Goal: Task Accomplishment & Management: Manage account settings

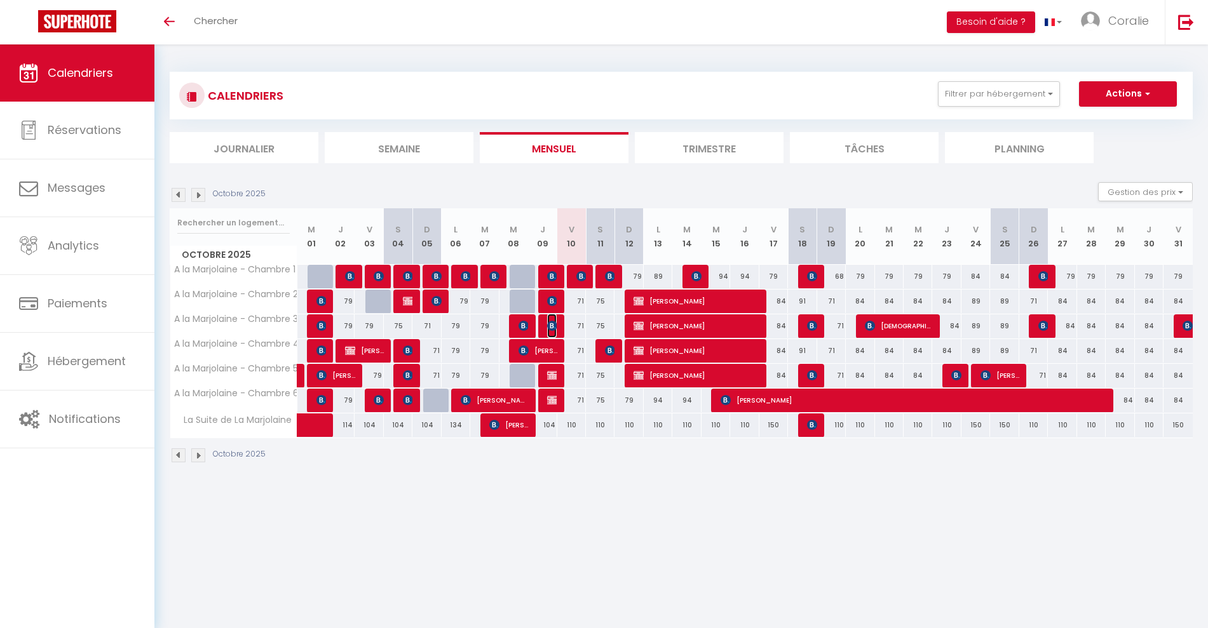
click at [553, 327] on img at bounding box center [552, 326] width 10 height 10
select select "OK"
select select "0"
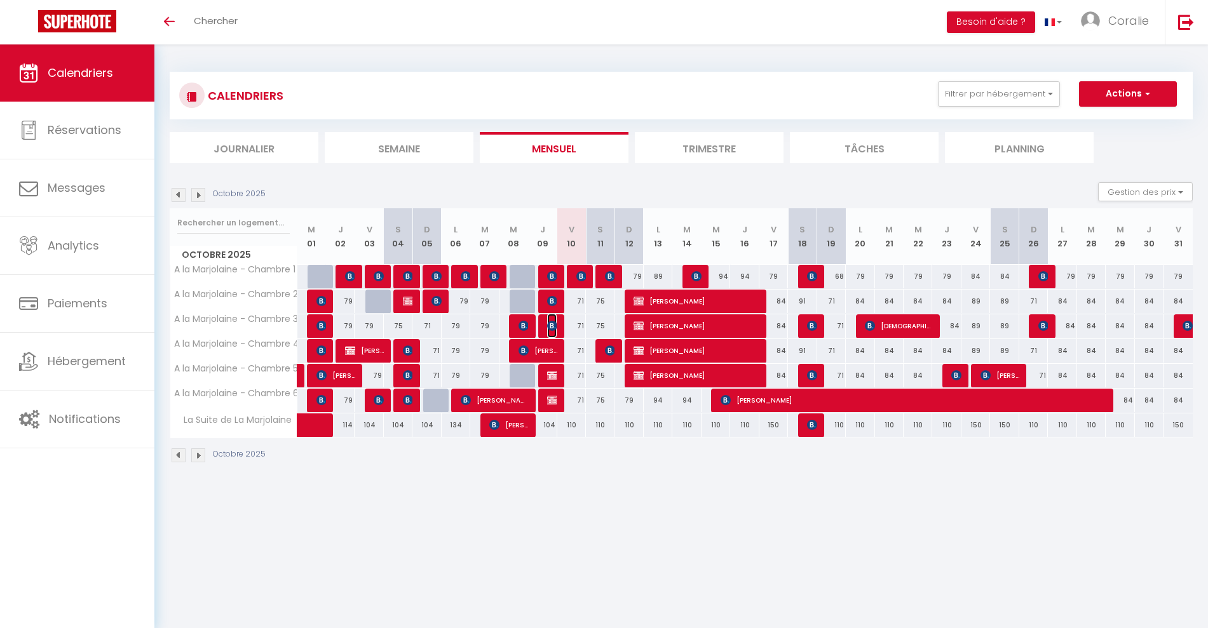
select select "1"
select select
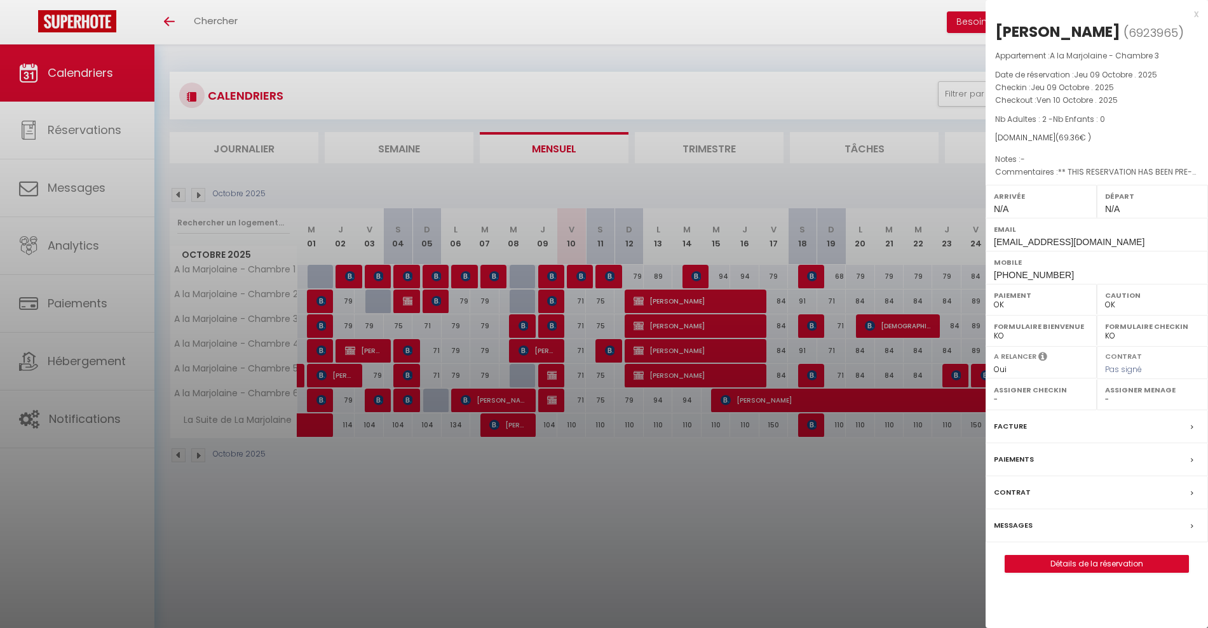
click at [553, 320] on div at bounding box center [604, 314] width 1208 height 628
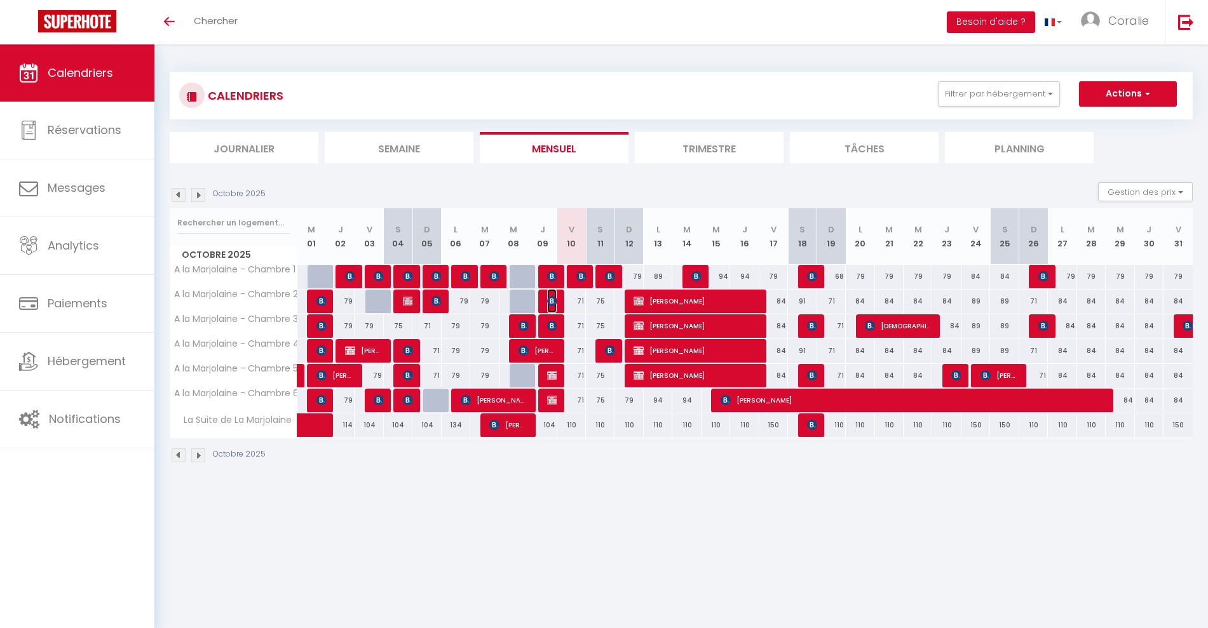
click at [550, 292] on span "[PERSON_NAME]" at bounding box center [552, 301] width 10 height 24
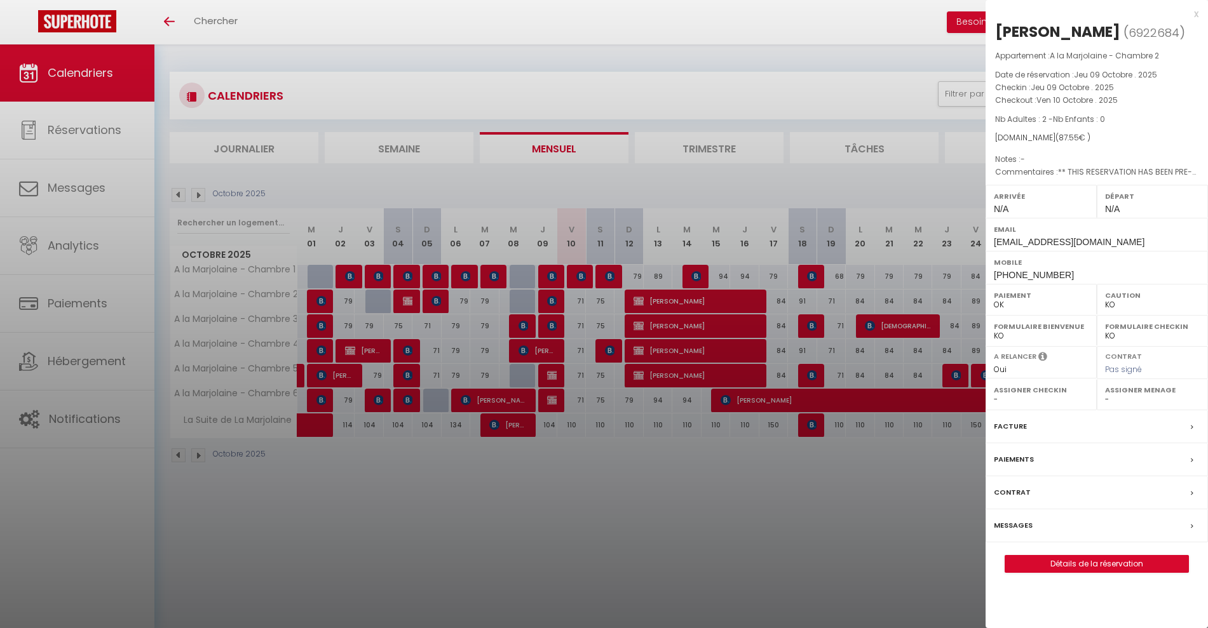
click at [550, 299] on div at bounding box center [604, 314] width 1208 height 628
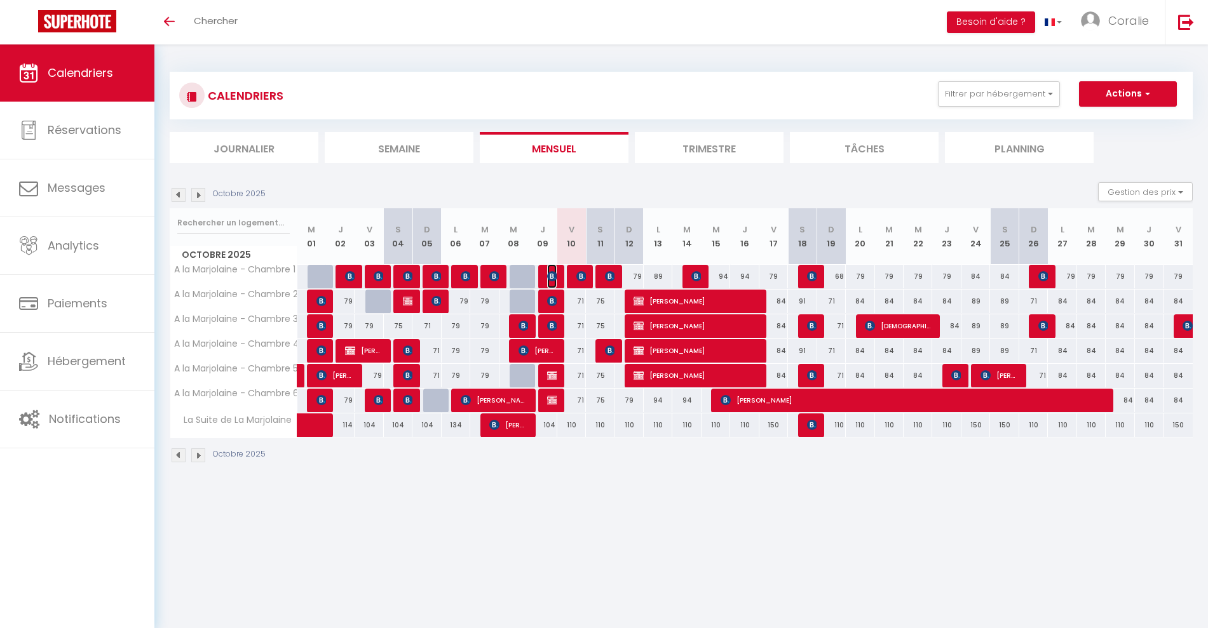
click at [550, 277] on img at bounding box center [552, 276] width 10 height 10
select select "OK"
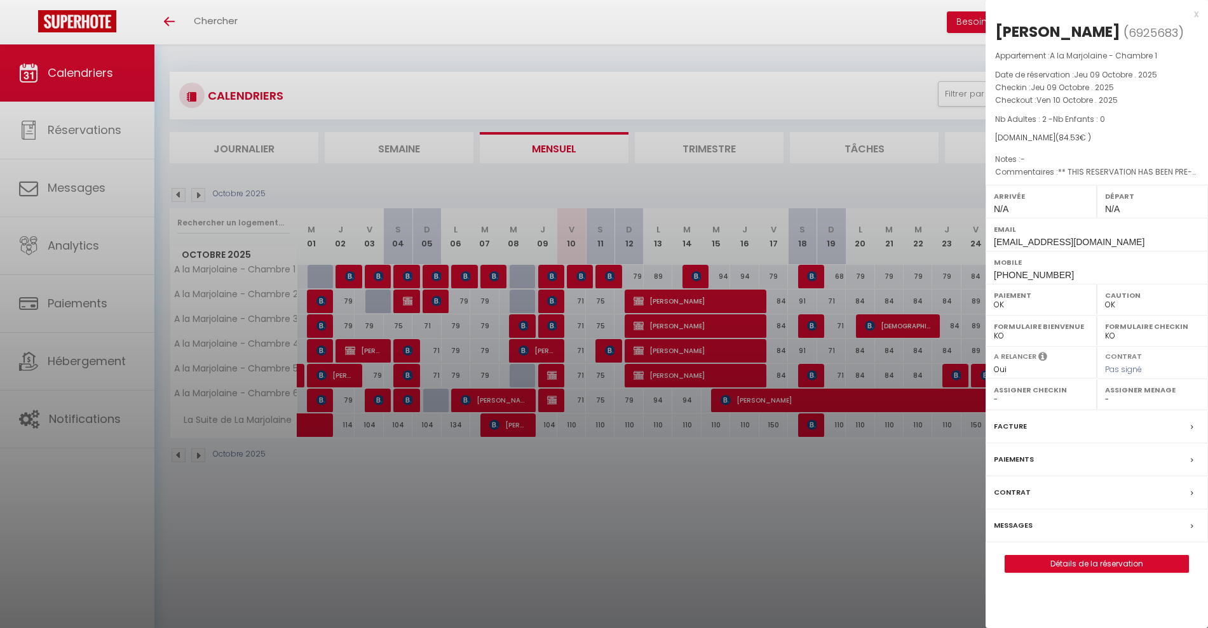
click at [588, 327] on div at bounding box center [604, 314] width 1208 height 628
